Goal: Information Seeking & Learning: Learn about a topic

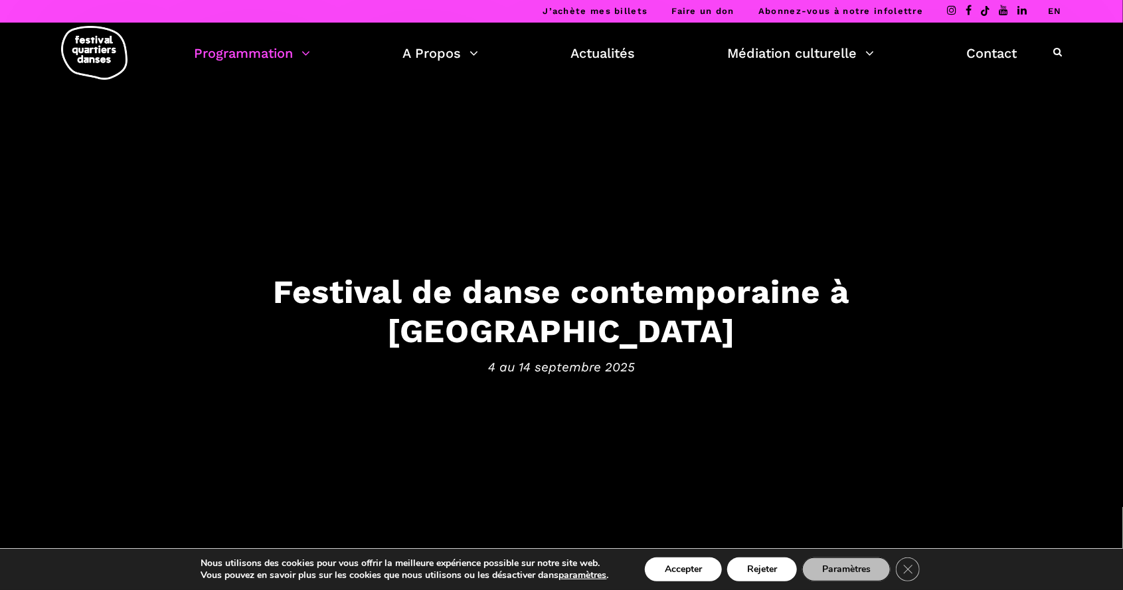
click at [262, 56] on link "Programmation" at bounding box center [252, 53] width 116 height 23
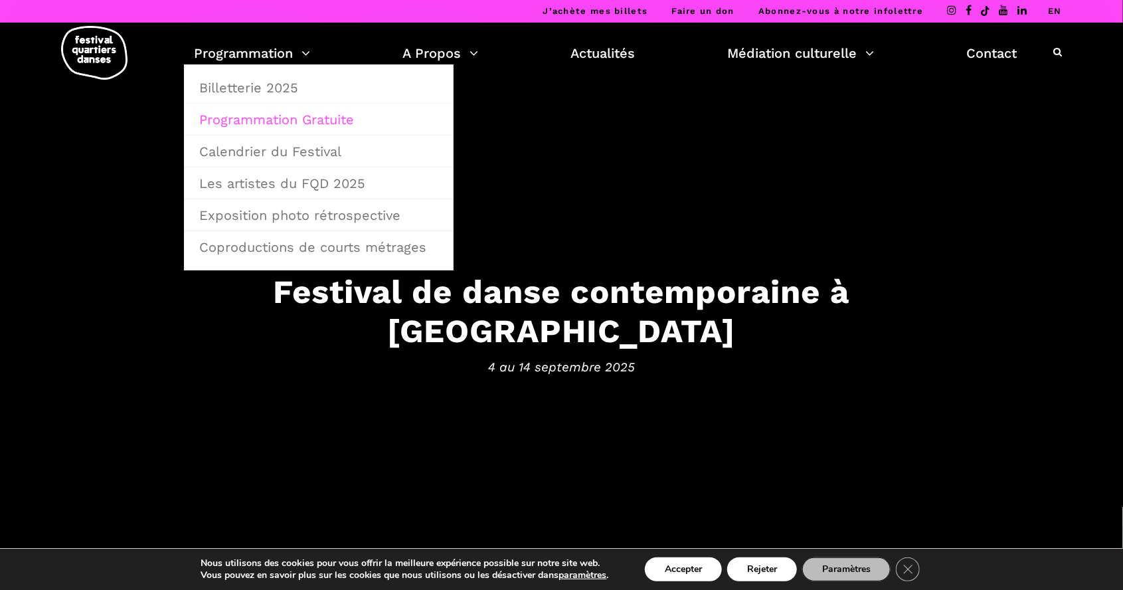
click at [382, 118] on link "Programmation Gratuite" at bounding box center [318, 119] width 255 height 31
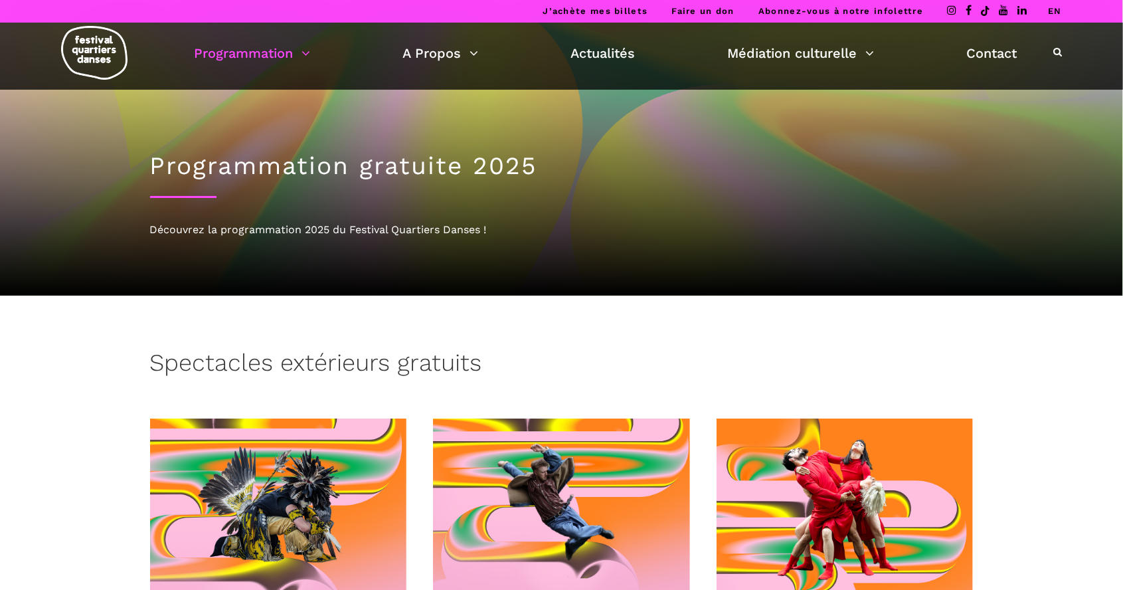
click at [279, 61] on link "Programmation" at bounding box center [252, 53] width 116 height 23
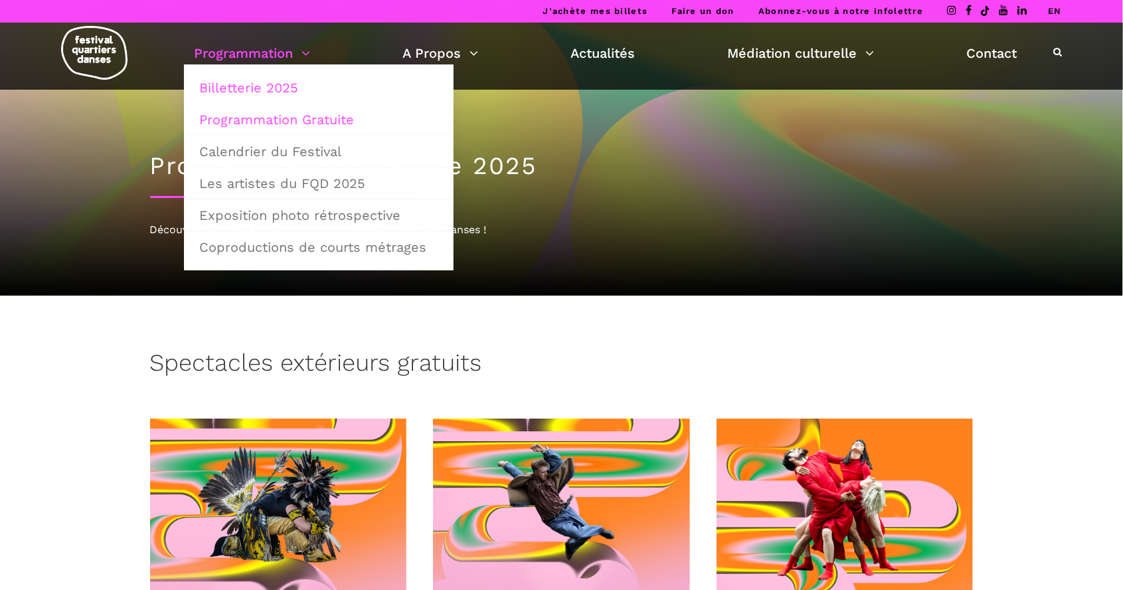
click at [372, 90] on link "Billetterie 2025" at bounding box center [318, 87] width 255 height 31
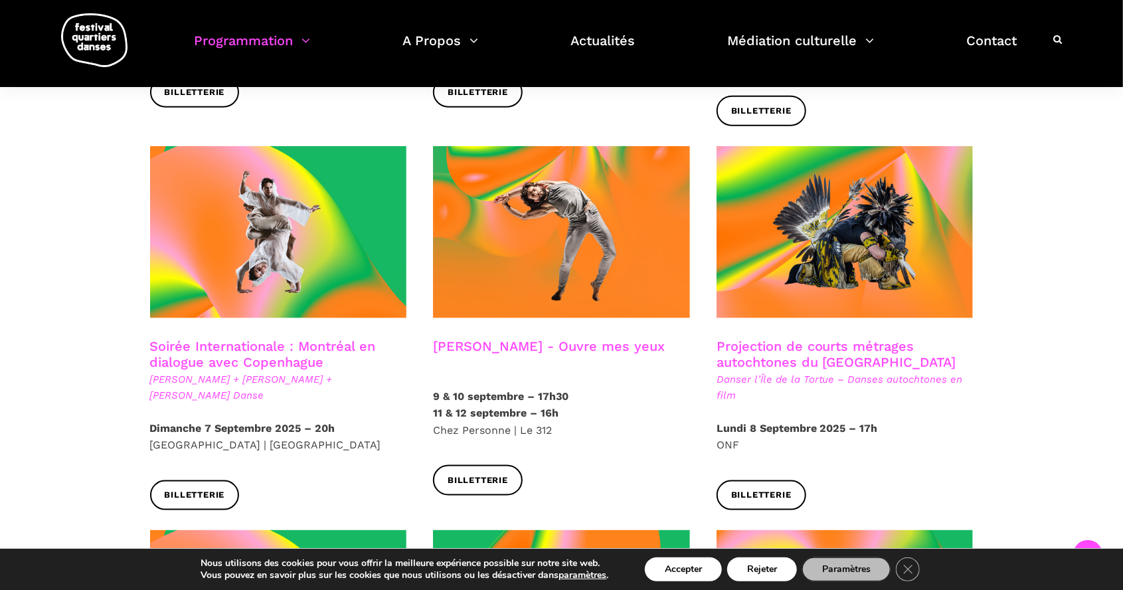
scroll to position [671, 0]
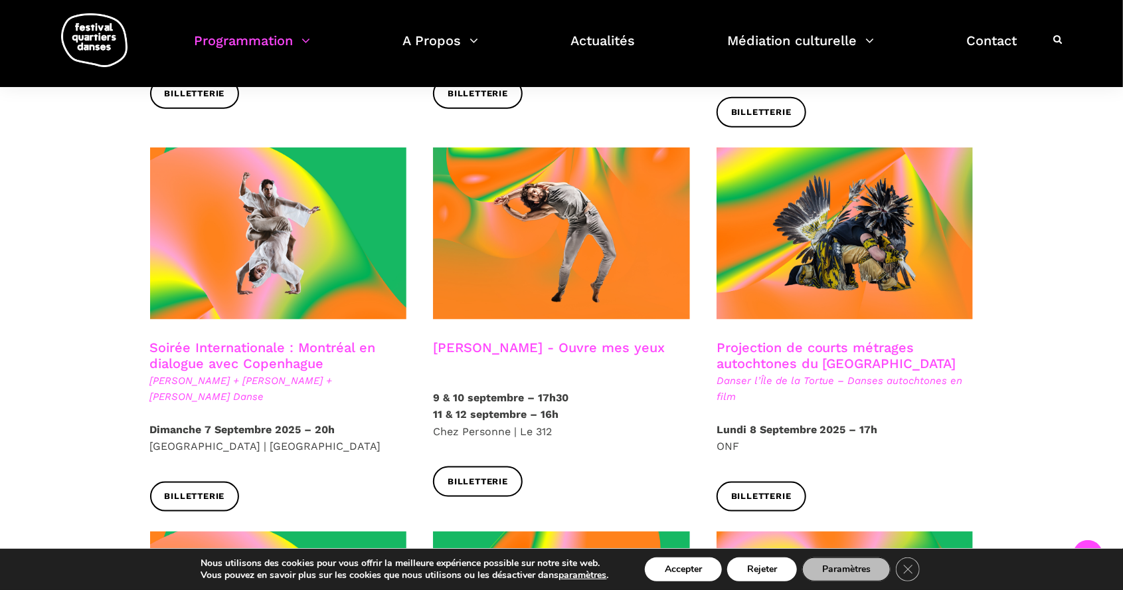
click at [292, 339] on link "Soirée Internationale : Montréal en dialogue avec Copenhague" at bounding box center [263, 355] width 226 height 32
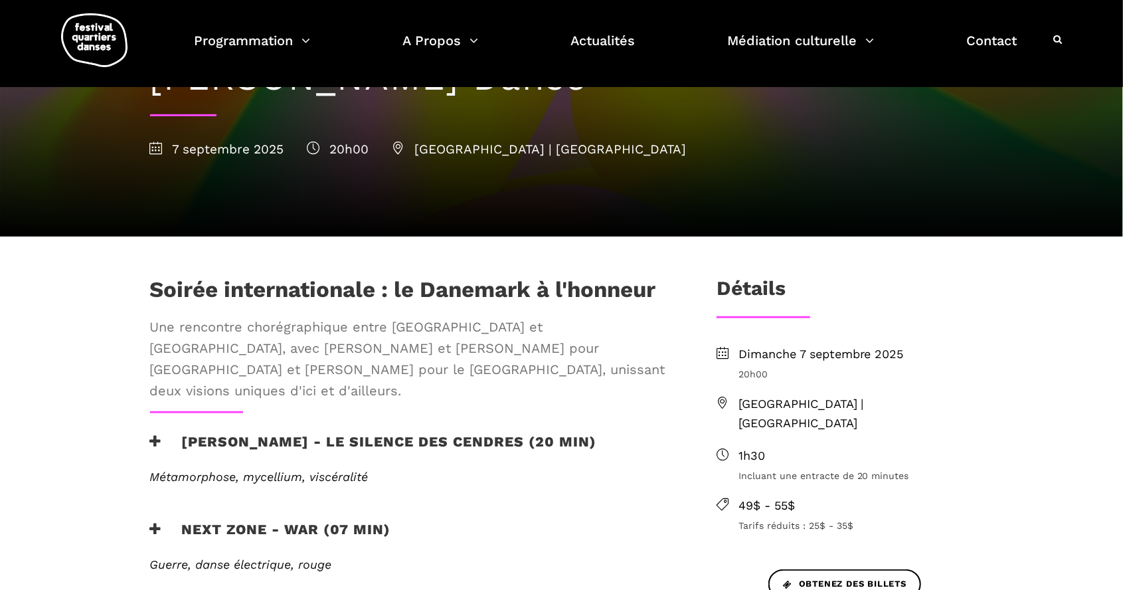
scroll to position [204, 0]
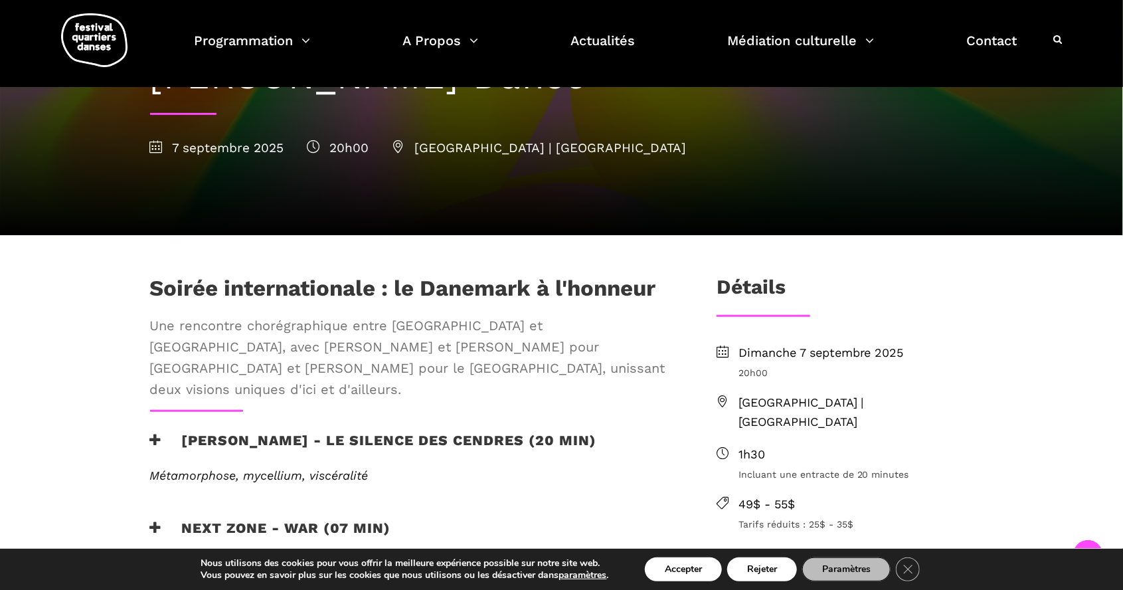
click at [157, 433] on icon at bounding box center [156, 440] width 12 height 14
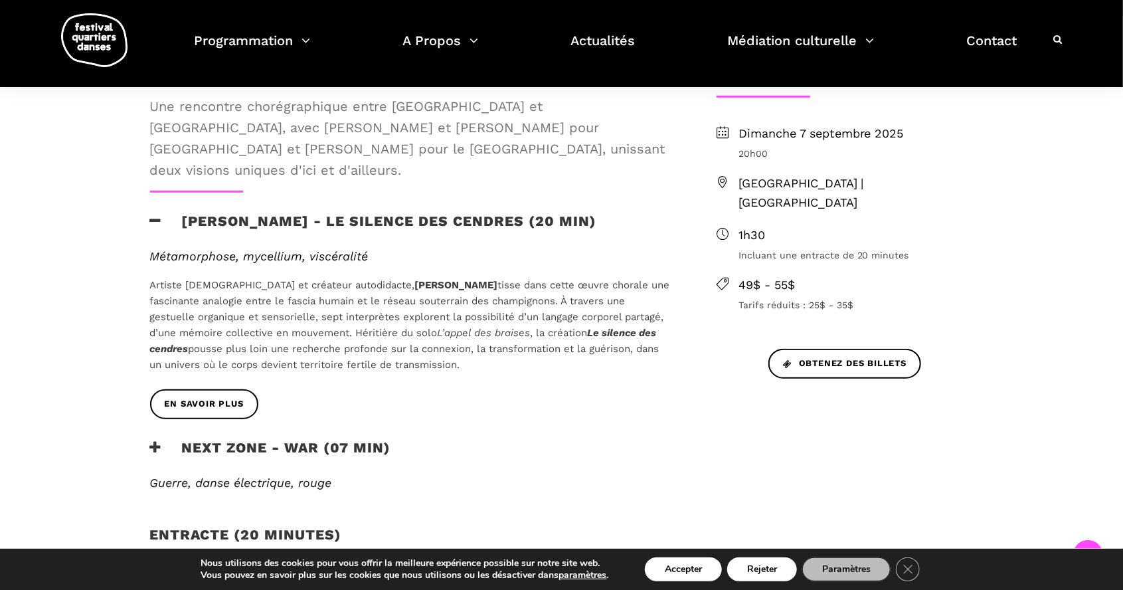
scroll to position [420, 0]
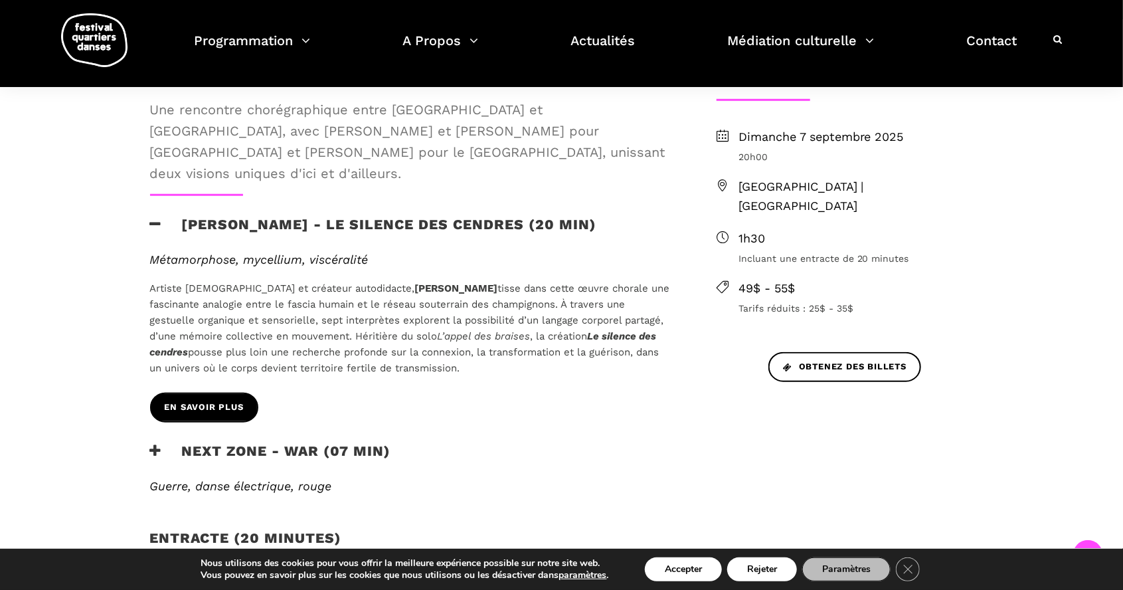
click at [206, 400] on span "En savoir plus" at bounding box center [204, 407] width 79 height 14
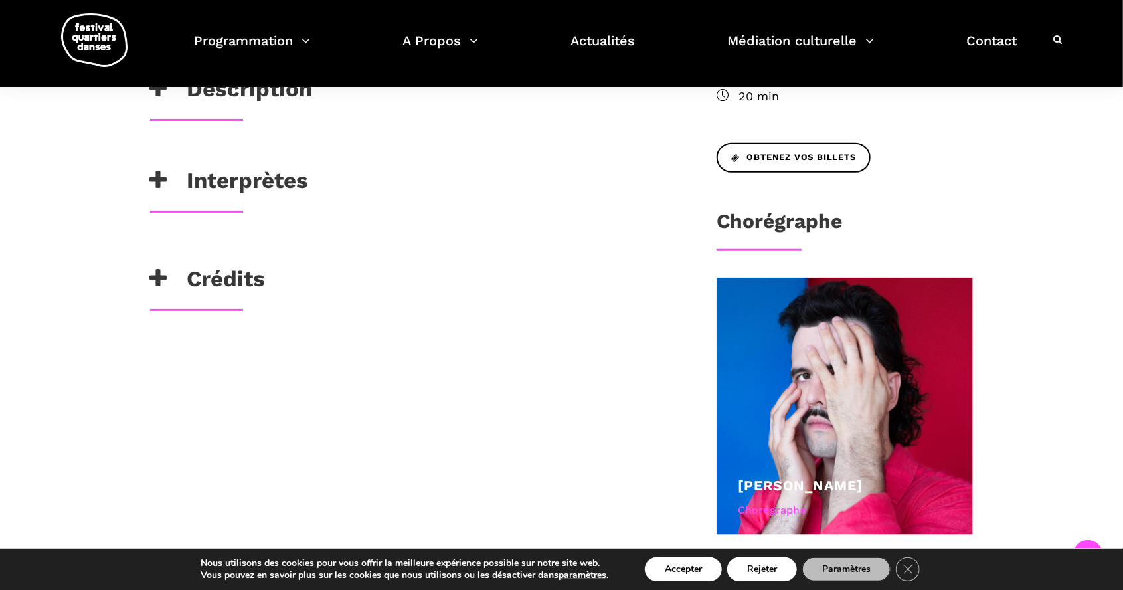
scroll to position [539, 0]
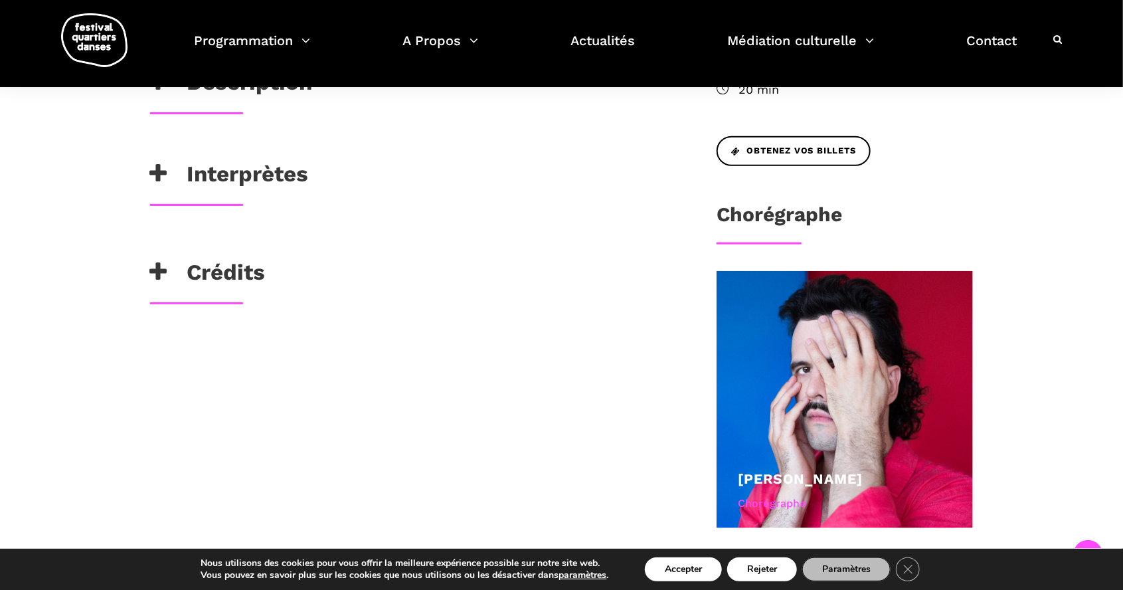
click at [169, 194] on h3 "Interprètes" at bounding box center [229, 177] width 159 height 33
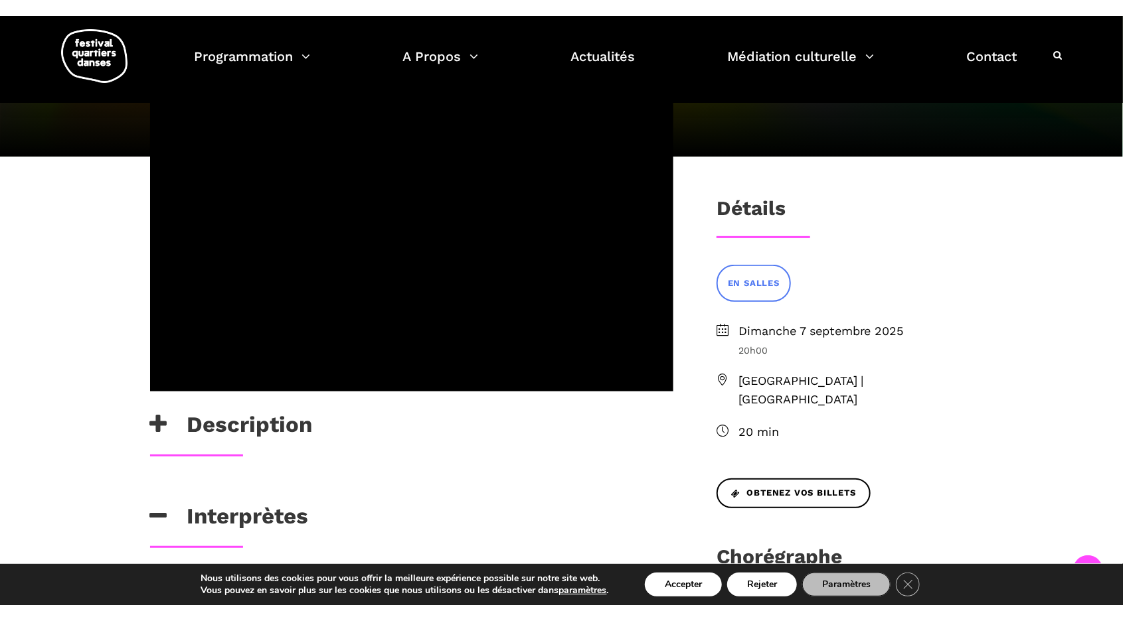
scroll to position [214, 0]
